Goal: Information Seeking & Learning: Learn about a topic

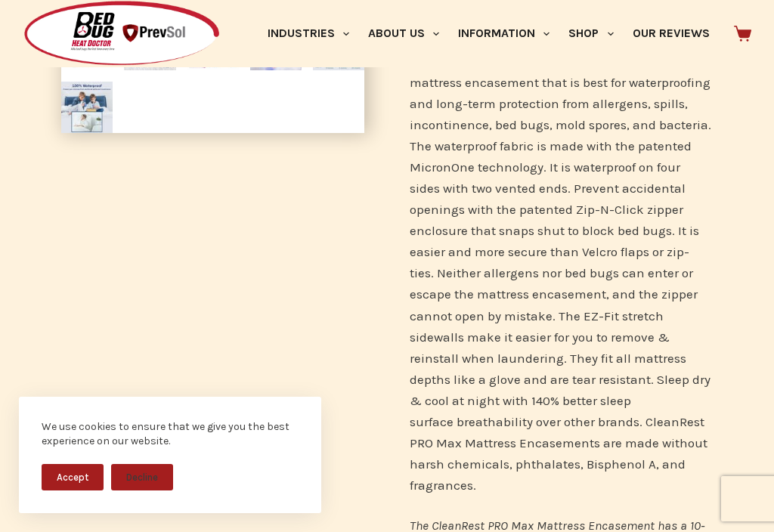
scroll to position [491, 0]
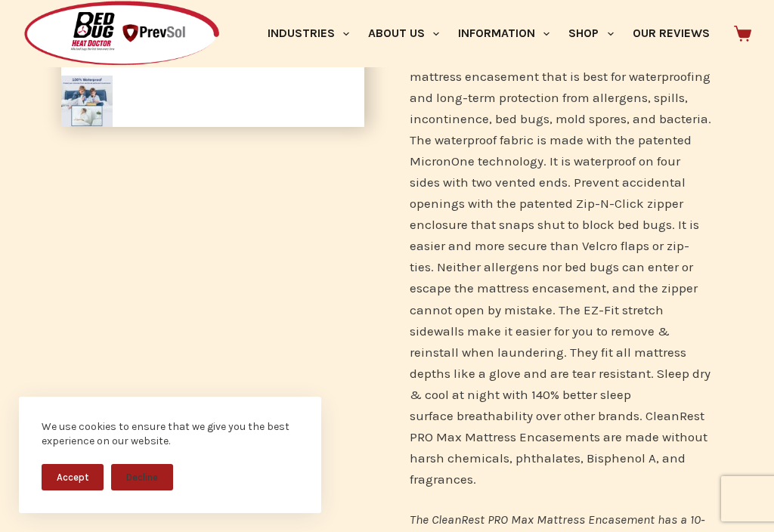
click at [70, 490] on button "Accept" at bounding box center [73, 477] width 62 height 26
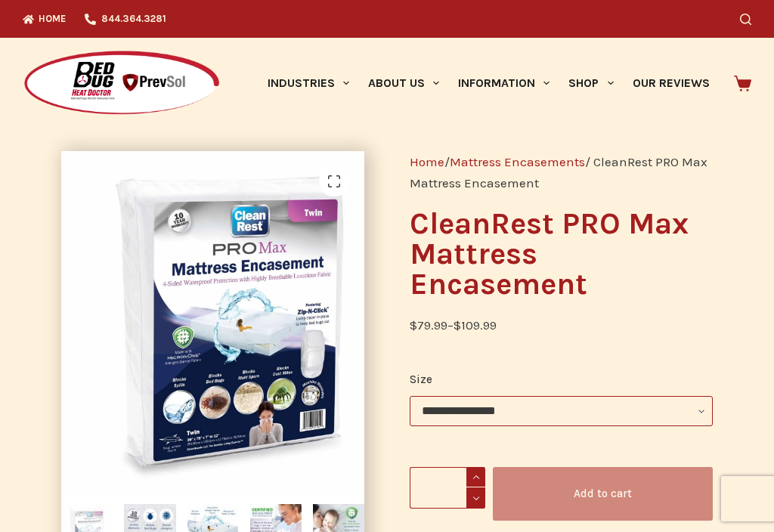
scroll to position [0, 0]
